Goal: Information Seeking & Learning: Learn about a topic

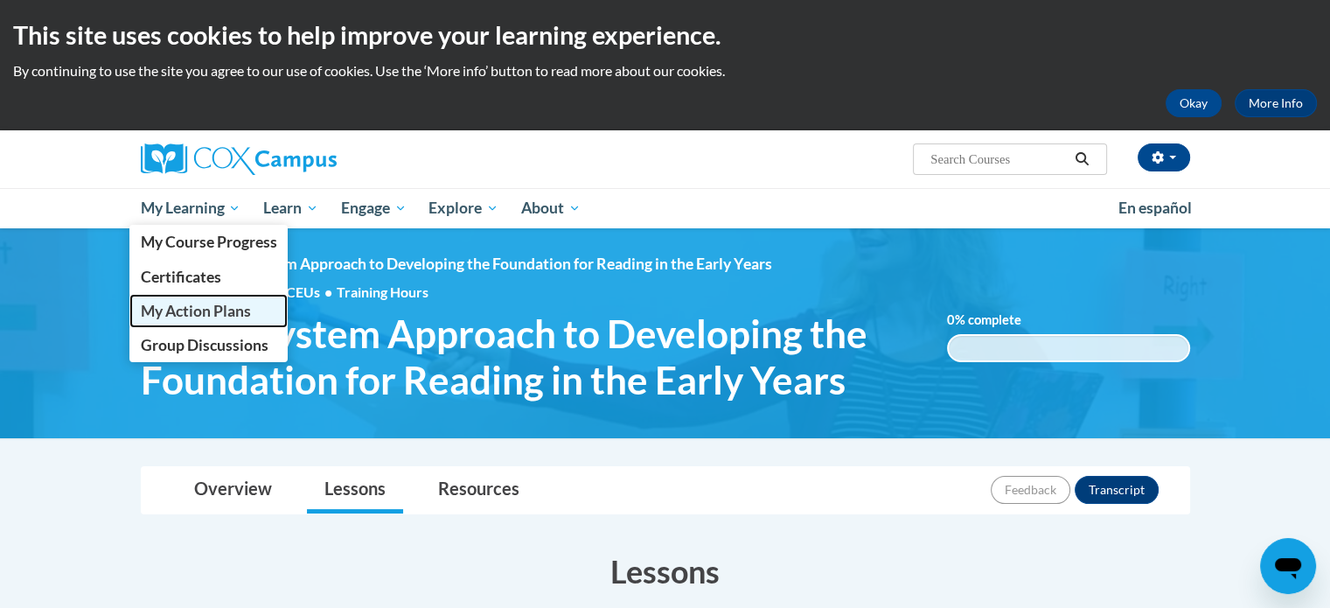
click at [199, 303] on span "My Action Plans" at bounding box center [195, 311] width 110 height 18
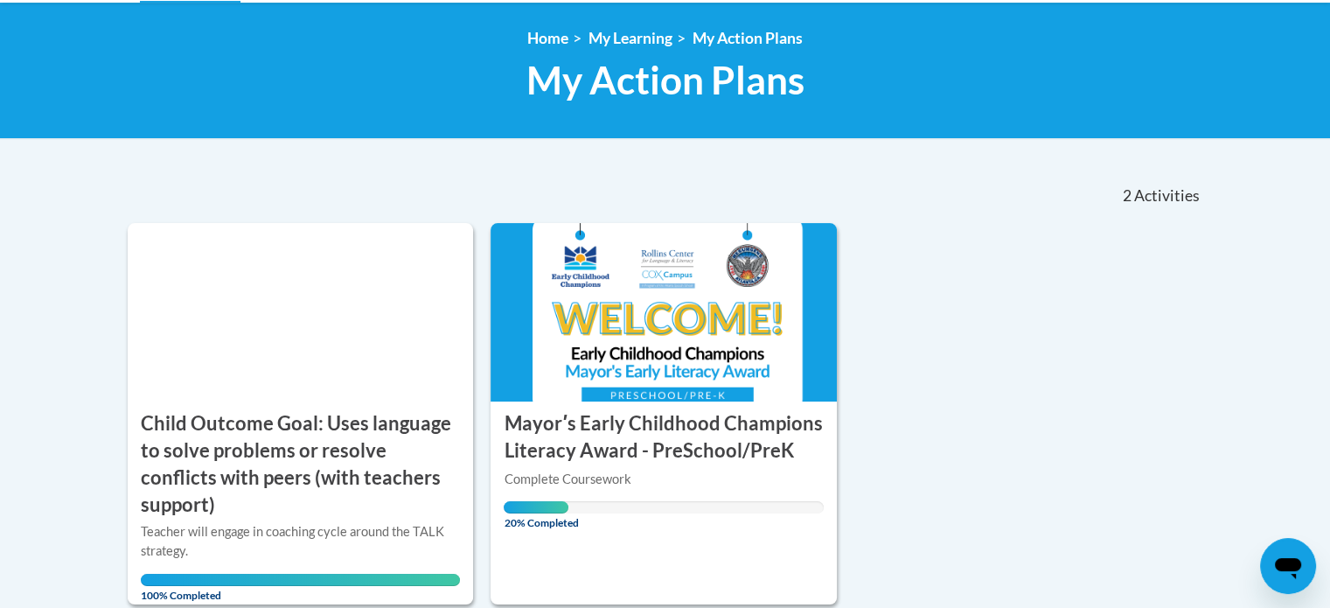
scroll to position [385, 0]
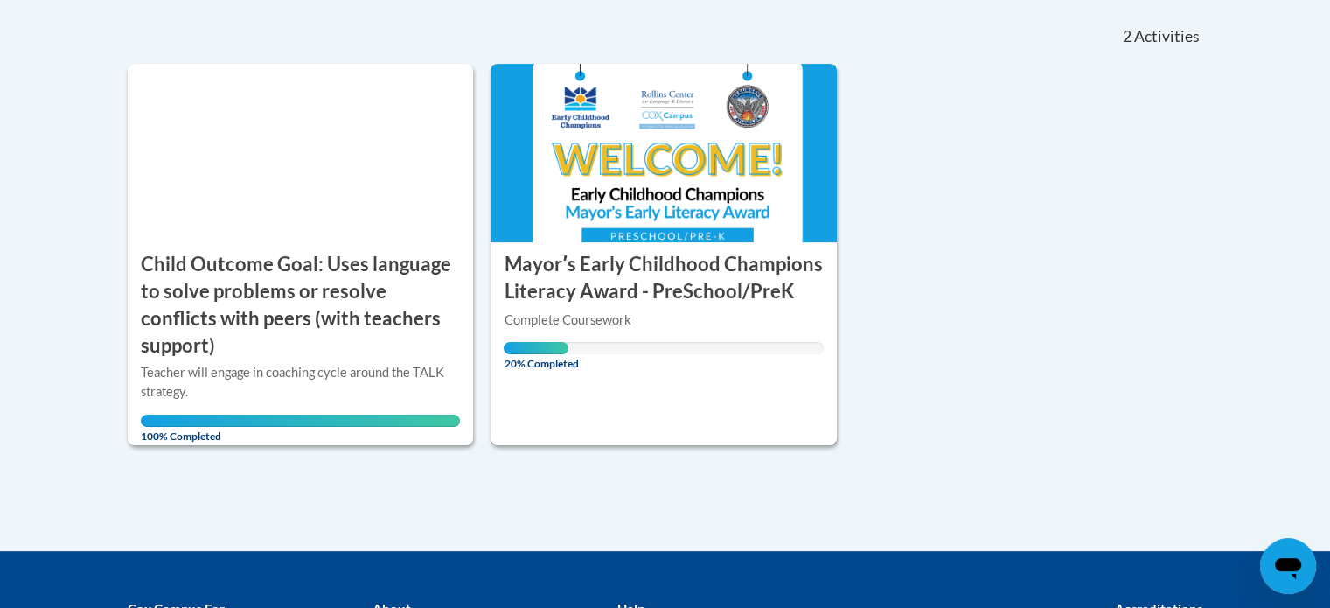
click at [525, 125] on img at bounding box center [664, 153] width 346 height 178
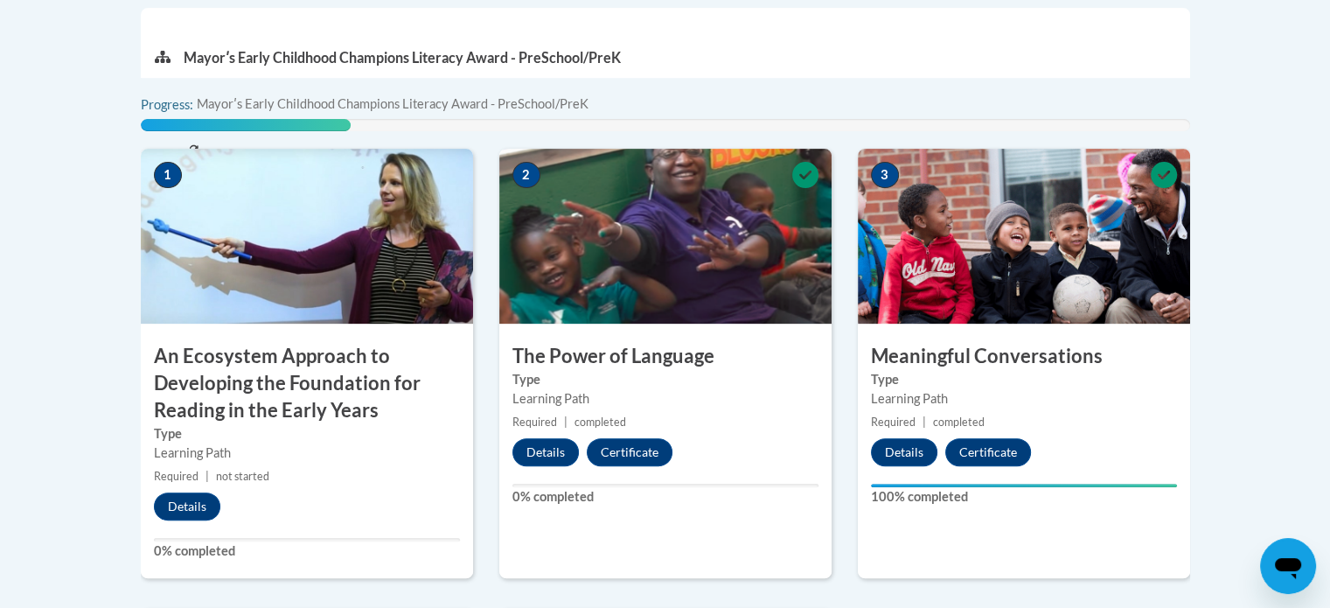
scroll to position [595, 0]
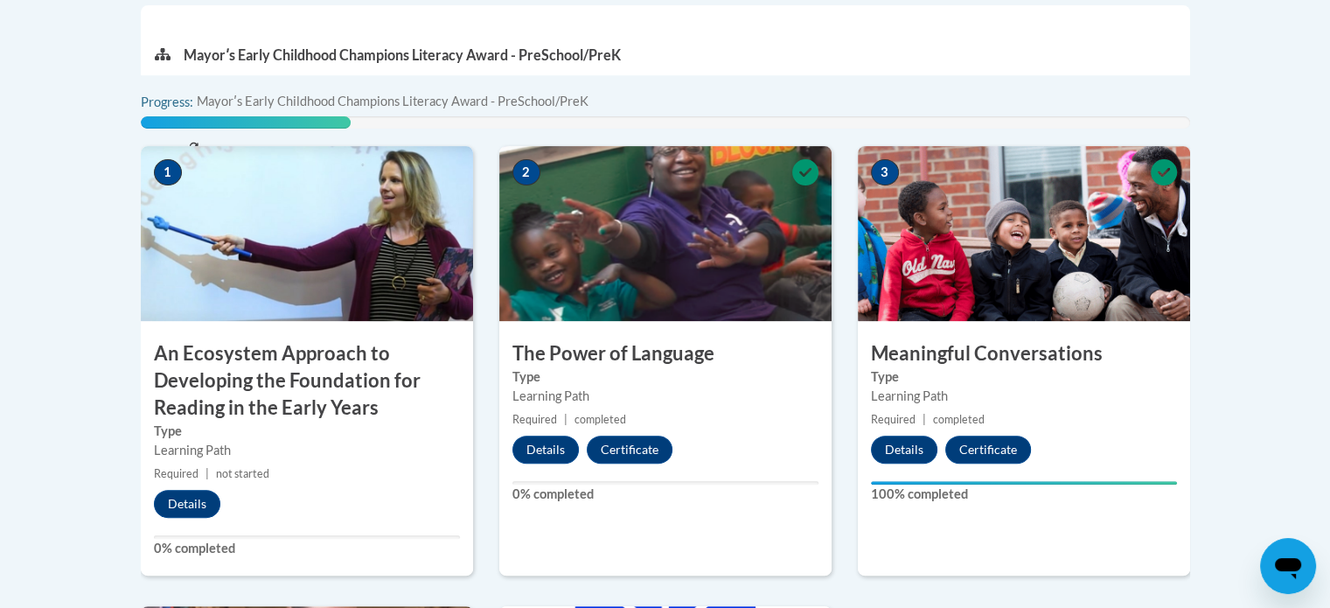
click at [250, 259] on img at bounding box center [307, 233] width 332 height 175
click at [162, 506] on button "Details" at bounding box center [187, 504] width 66 height 28
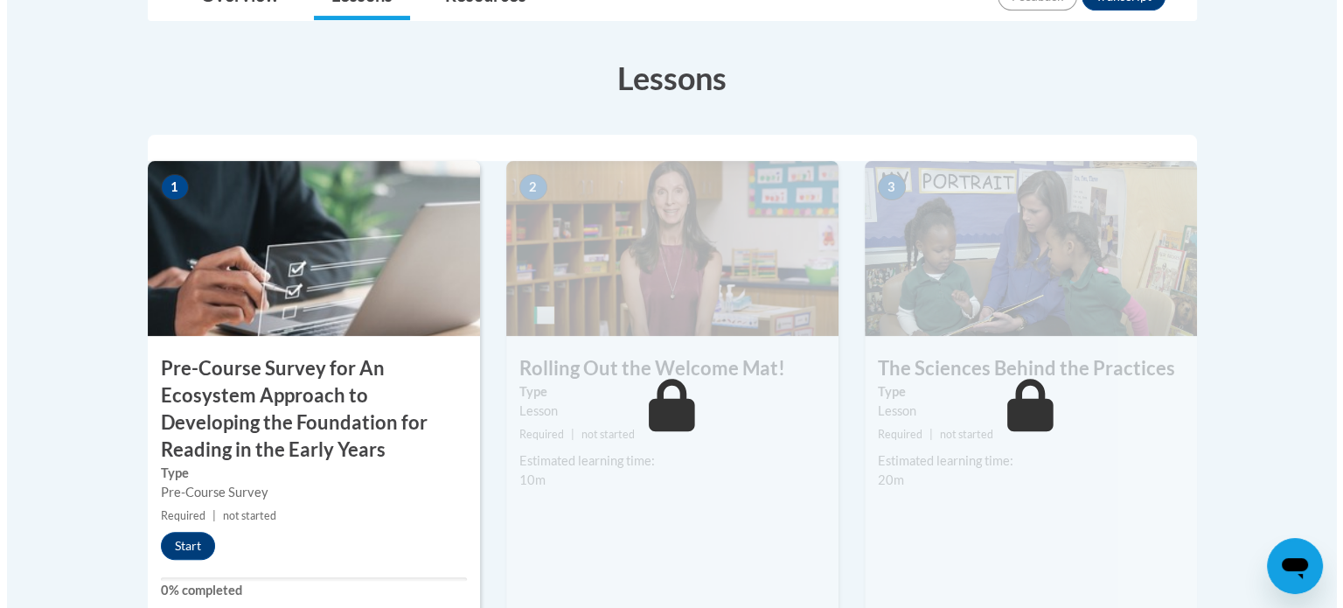
scroll to position [525, 0]
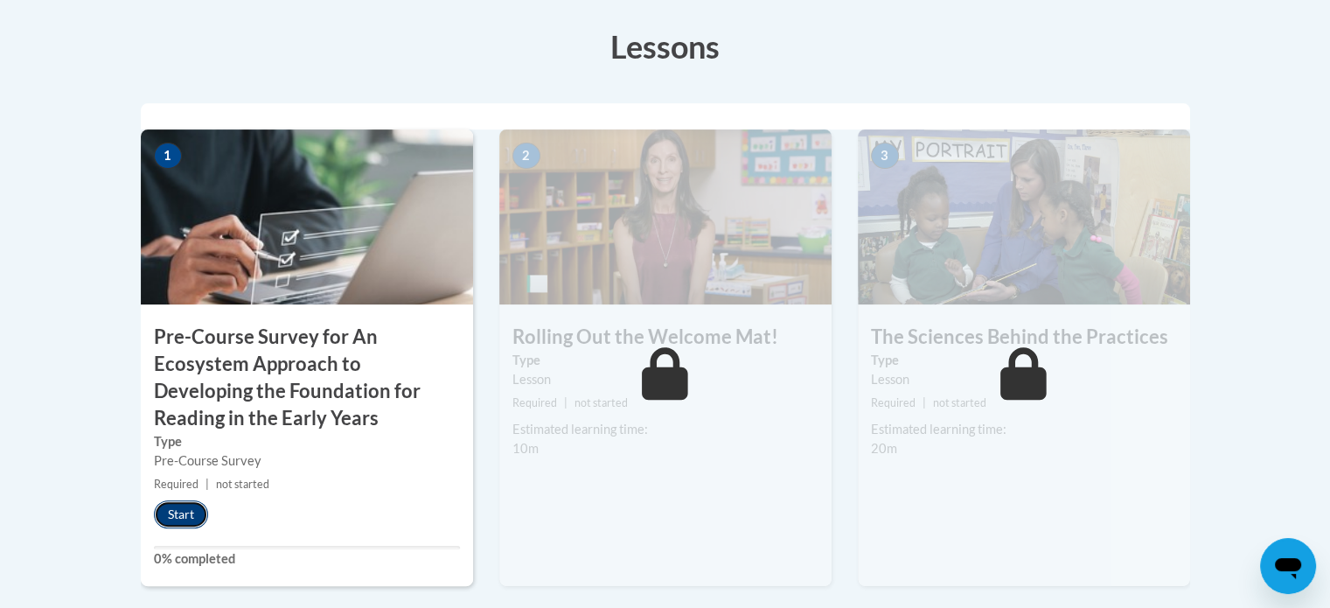
click at [160, 517] on button "Start" at bounding box center [181, 514] width 54 height 28
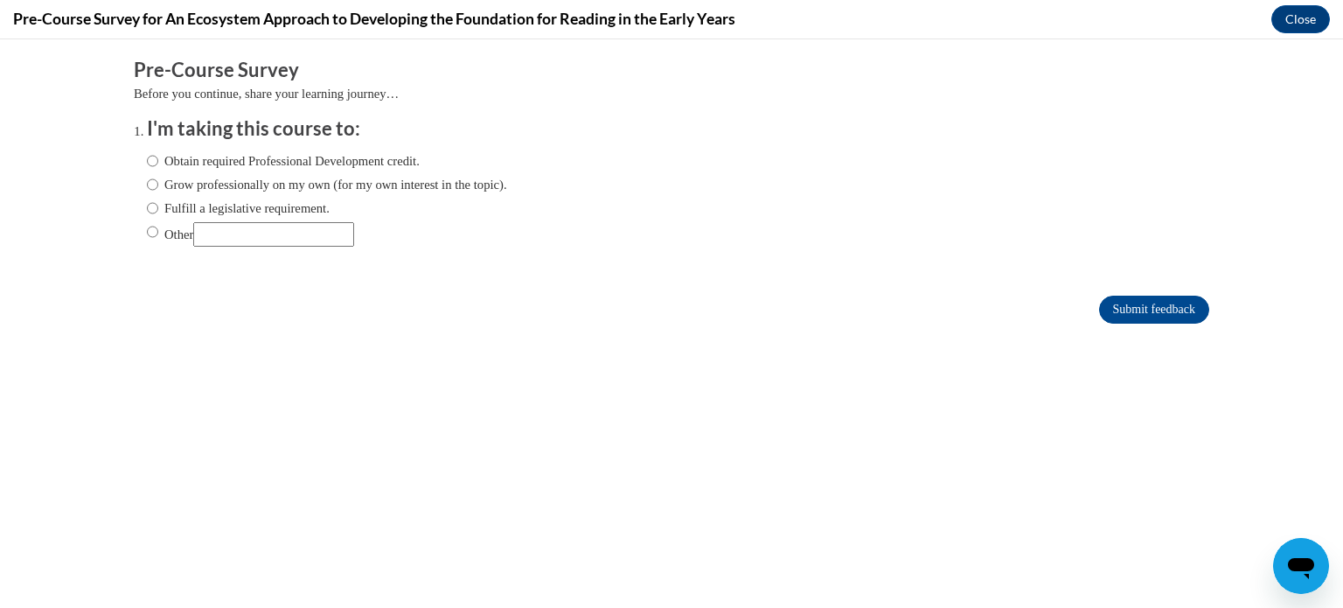
scroll to position [0, 0]
click at [147, 178] on input "Grow professionally on my own (for my own interest in the topic)." at bounding box center [152, 184] width 11 height 19
radio input "true"
click at [1126, 307] on input "Submit feedback" at bounding box center [1154, 310] width 110 height 28
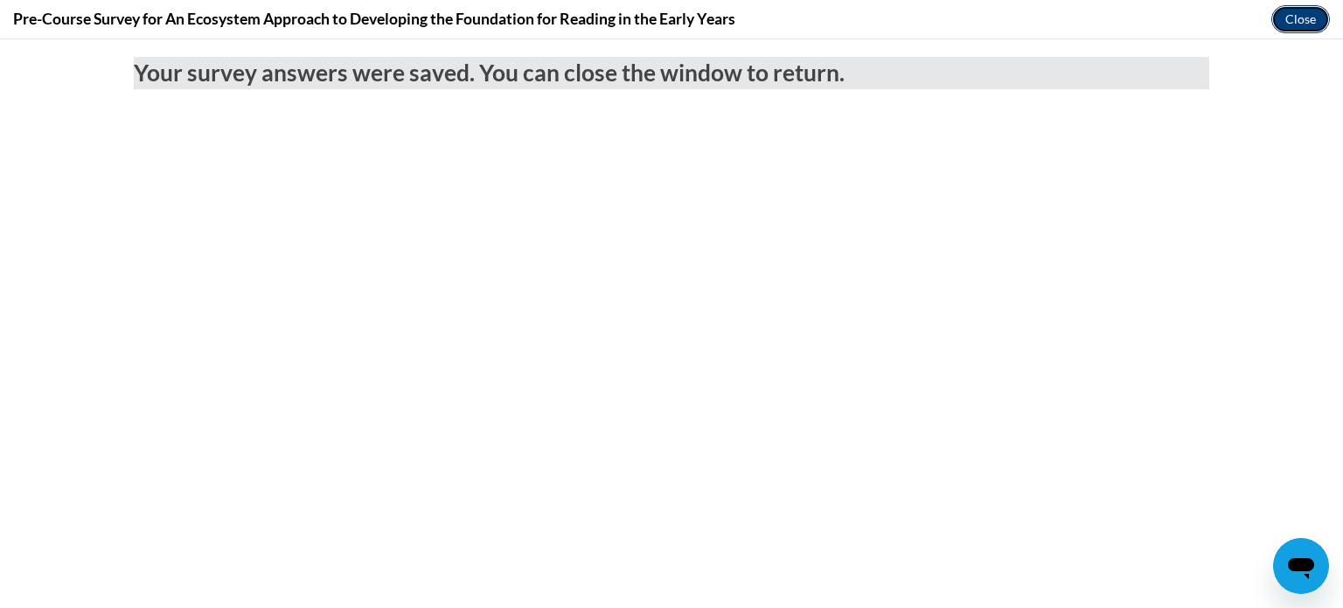
click at [1283, 20] on button "Close" at bounding box center [1301, 19] width 59 height 28
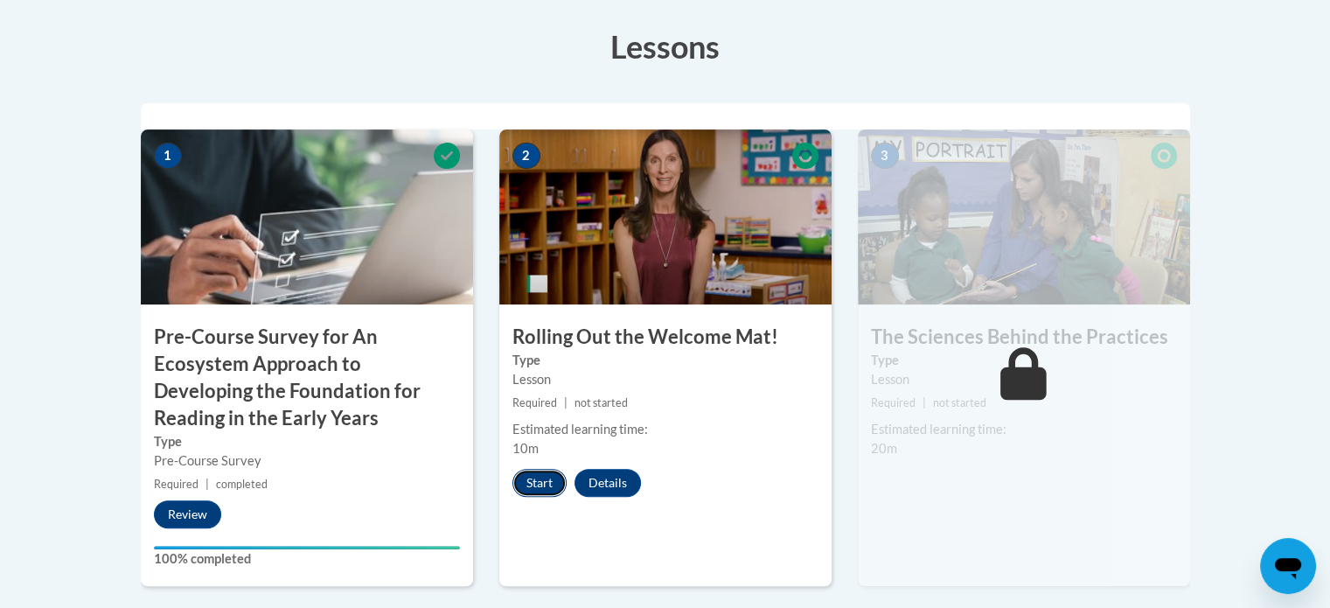
click at [537, 483] on button "Start" at bounding box center [540, 483] width 54 height 28
